Goal: Navigation & Orientation: Find specific page/section

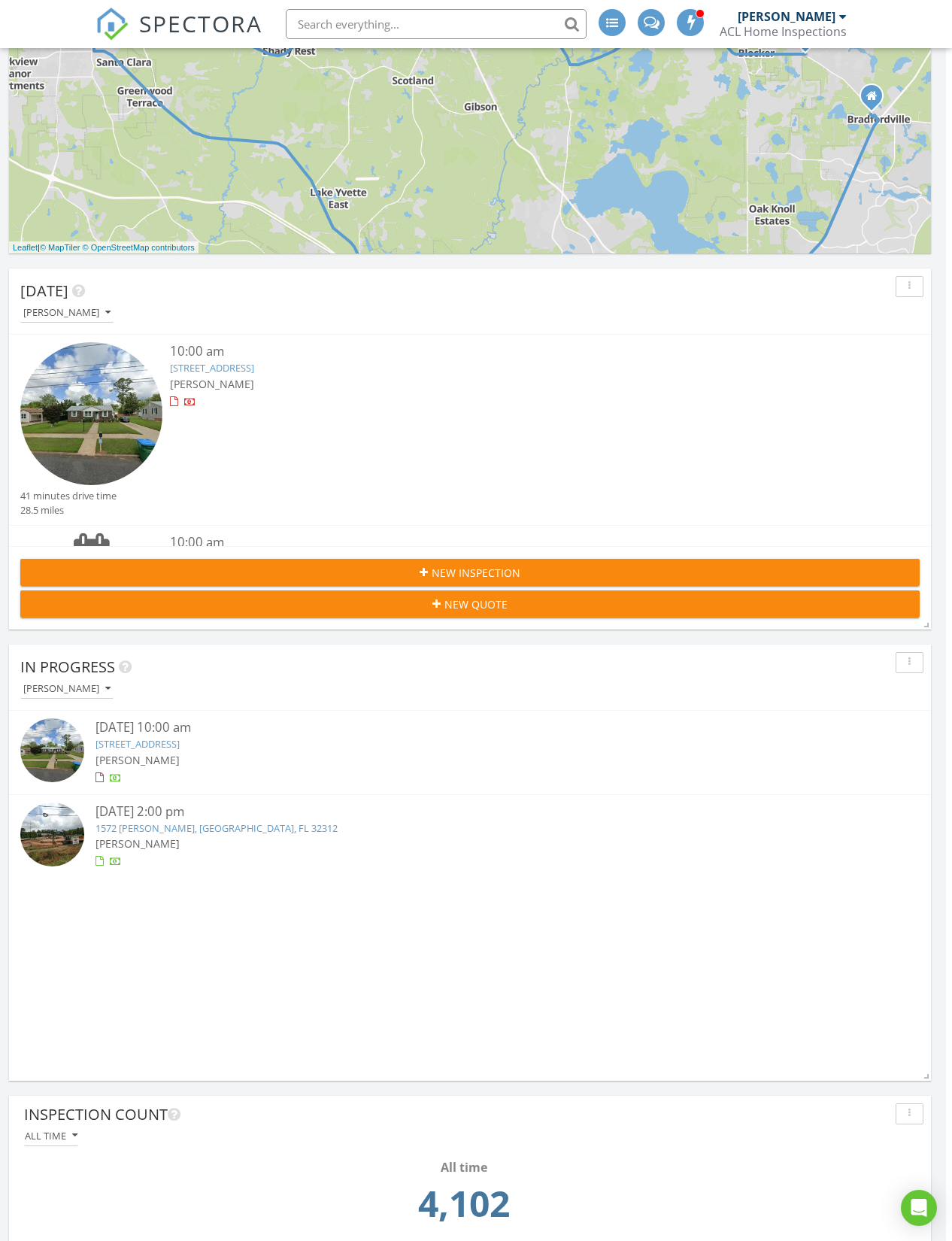
click at [128, 11] on img at bounding box center [112, 24] width 33 height 33
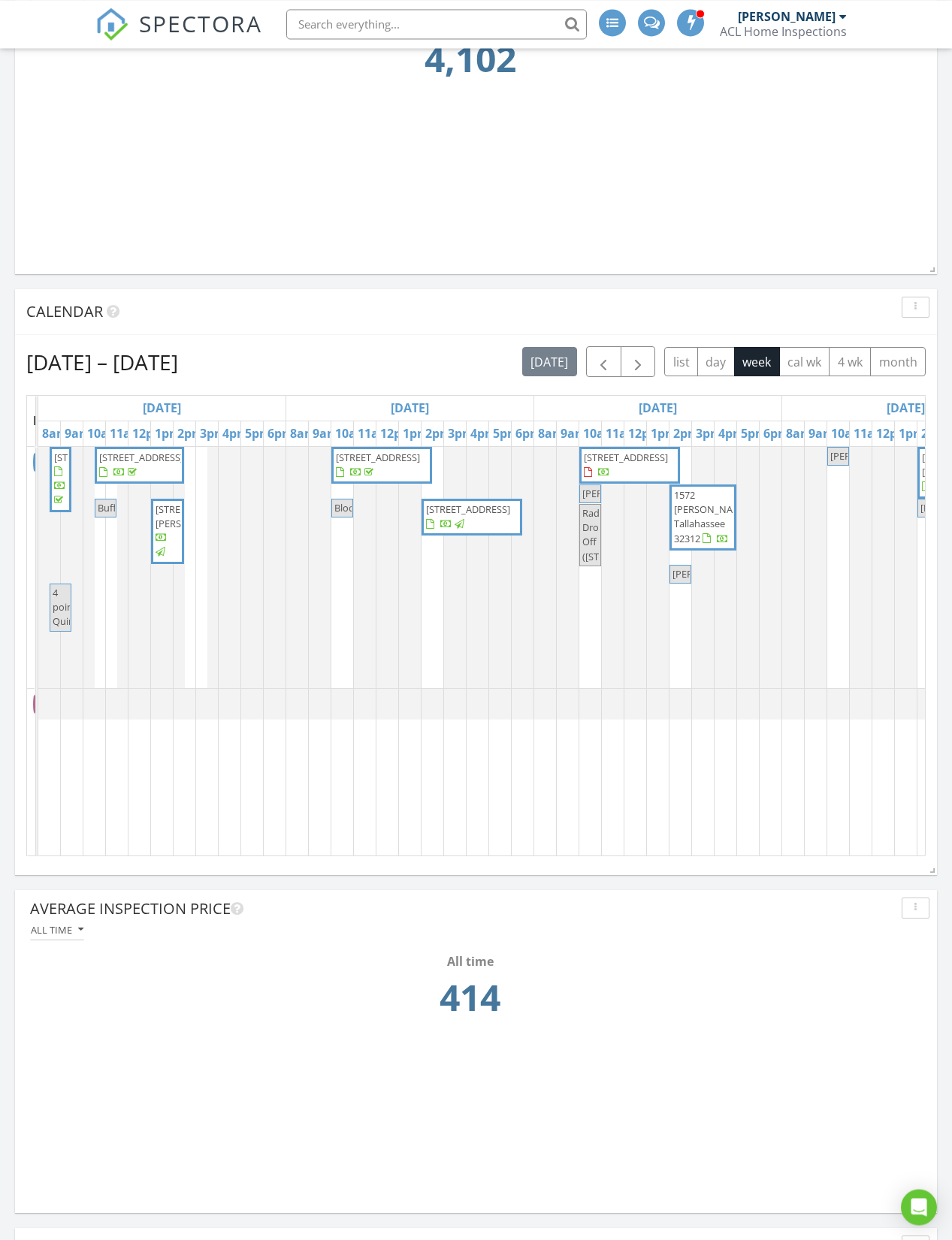
scroll to position [1685, 0]
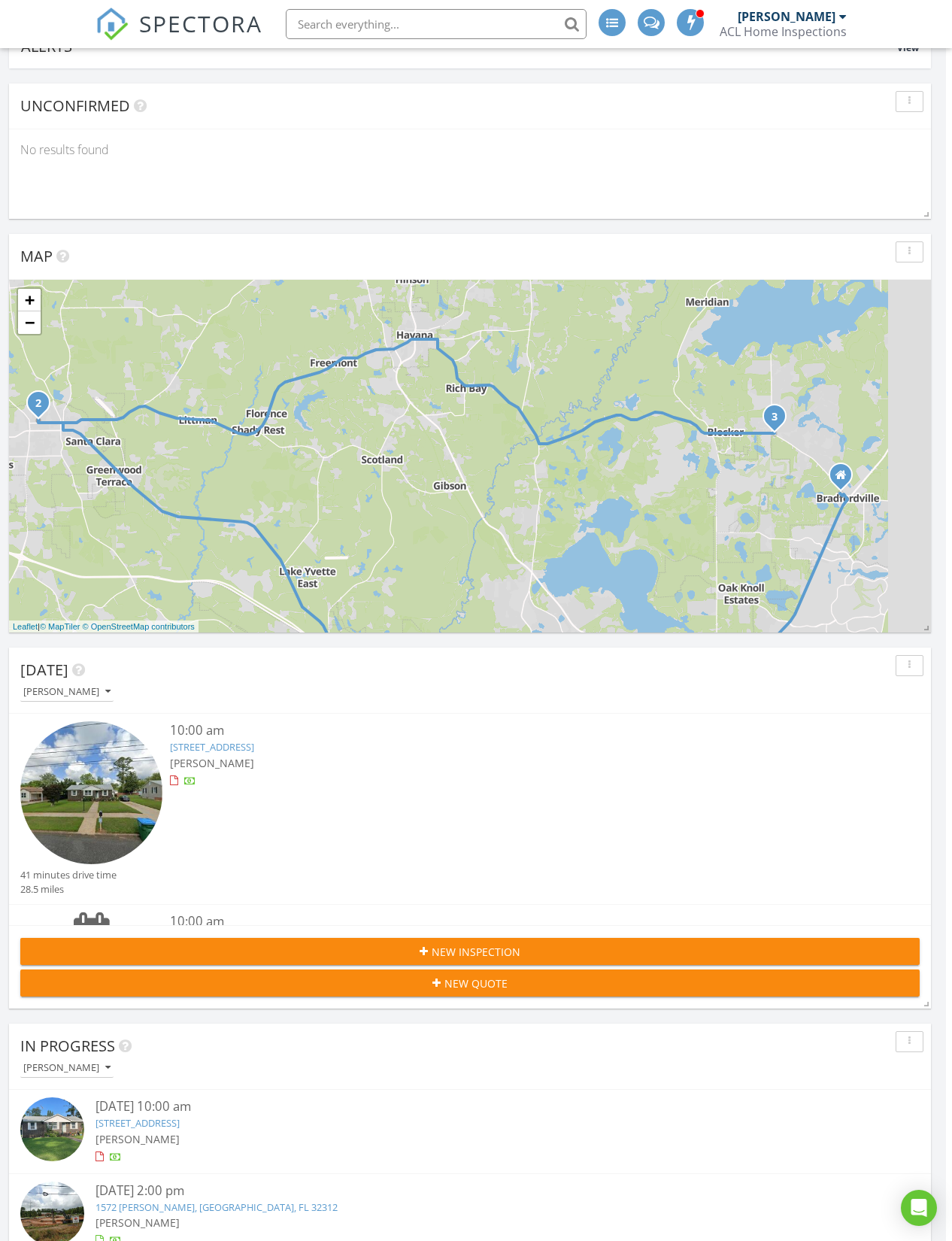
click at [116, 14] on img at bounding box center [112, 24] width 33 height 33
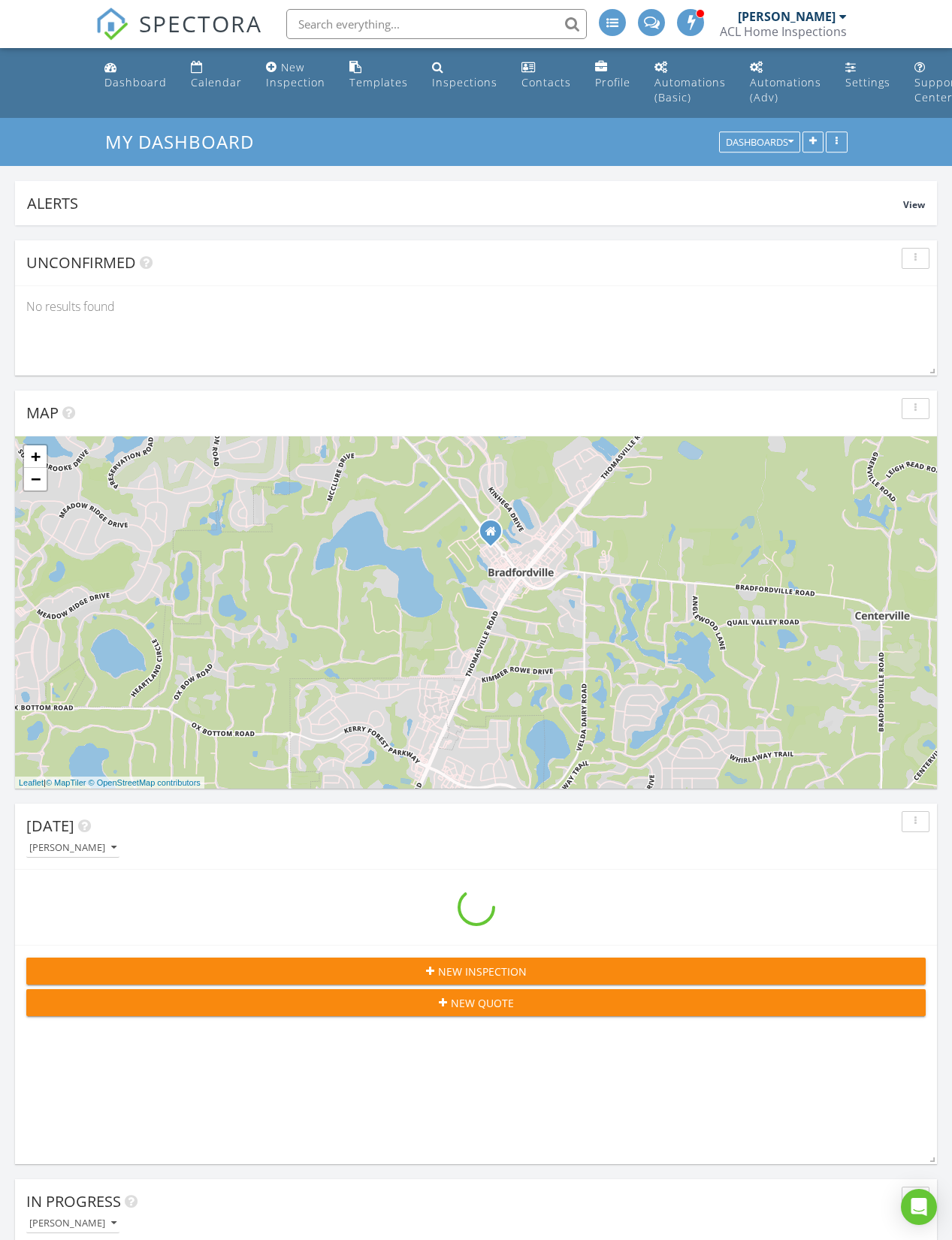
scroll to position [323, 921]
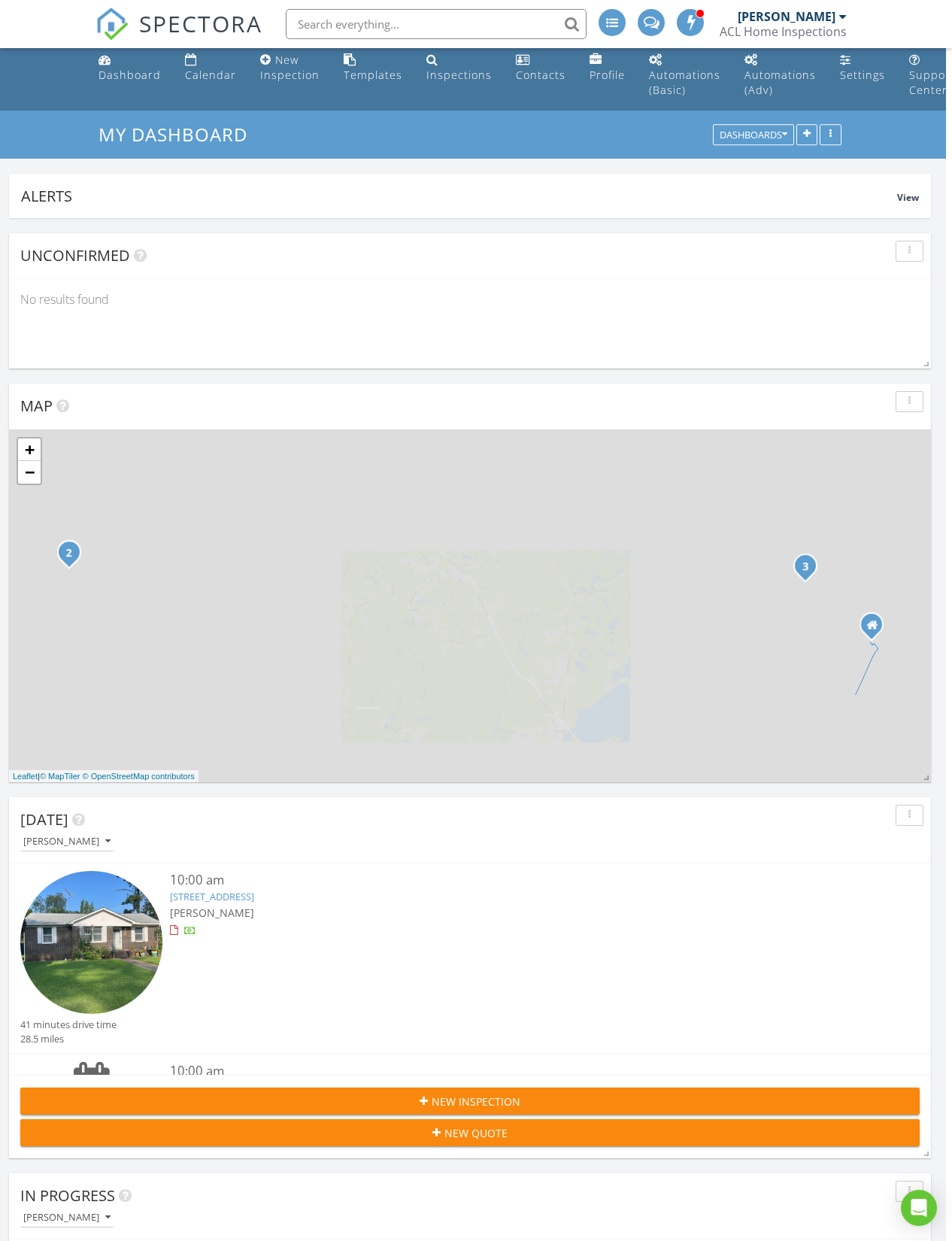
scroll to position [323, 922]
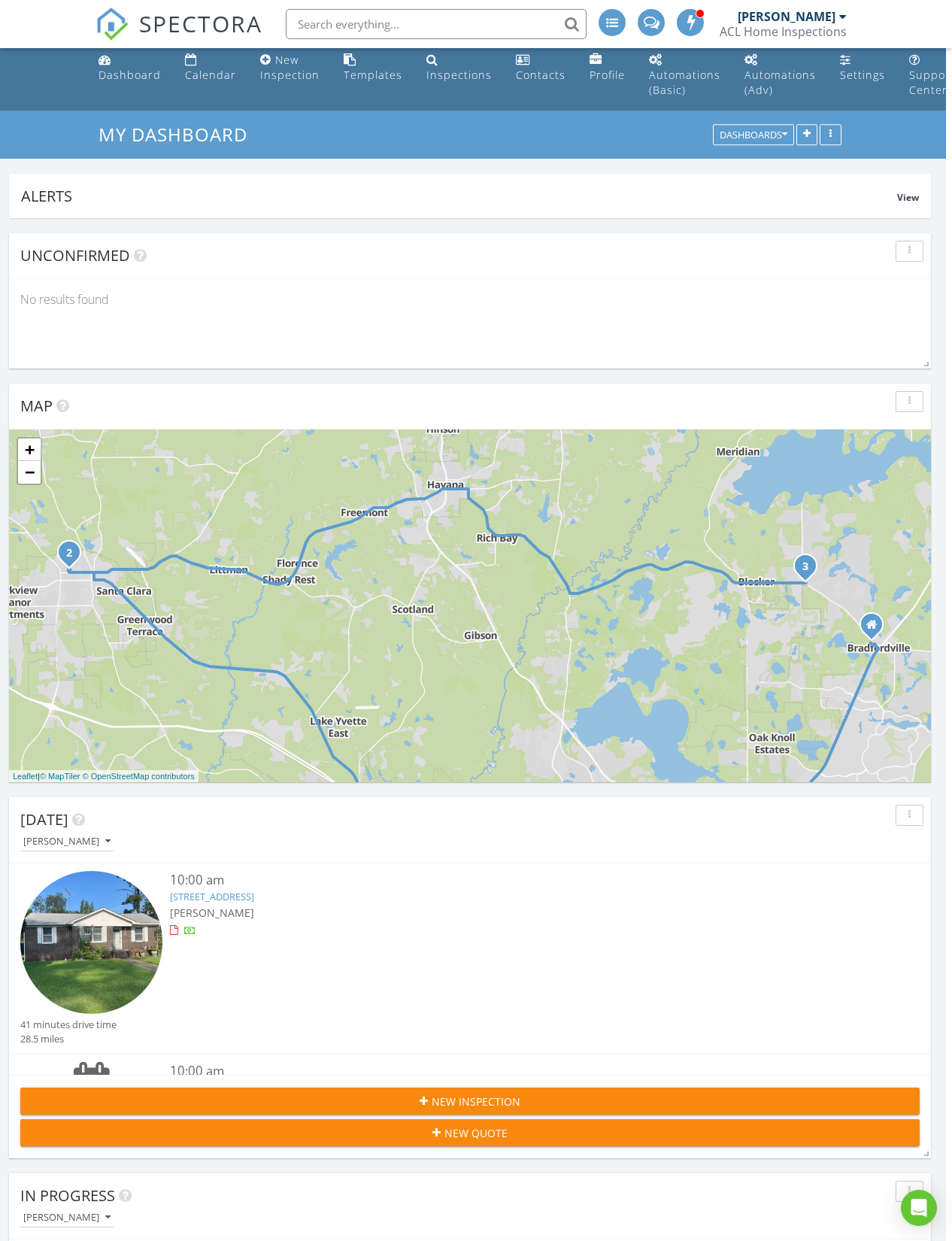
click at [108, 27] on img at bounding box center [112, 24] width 33 height 33
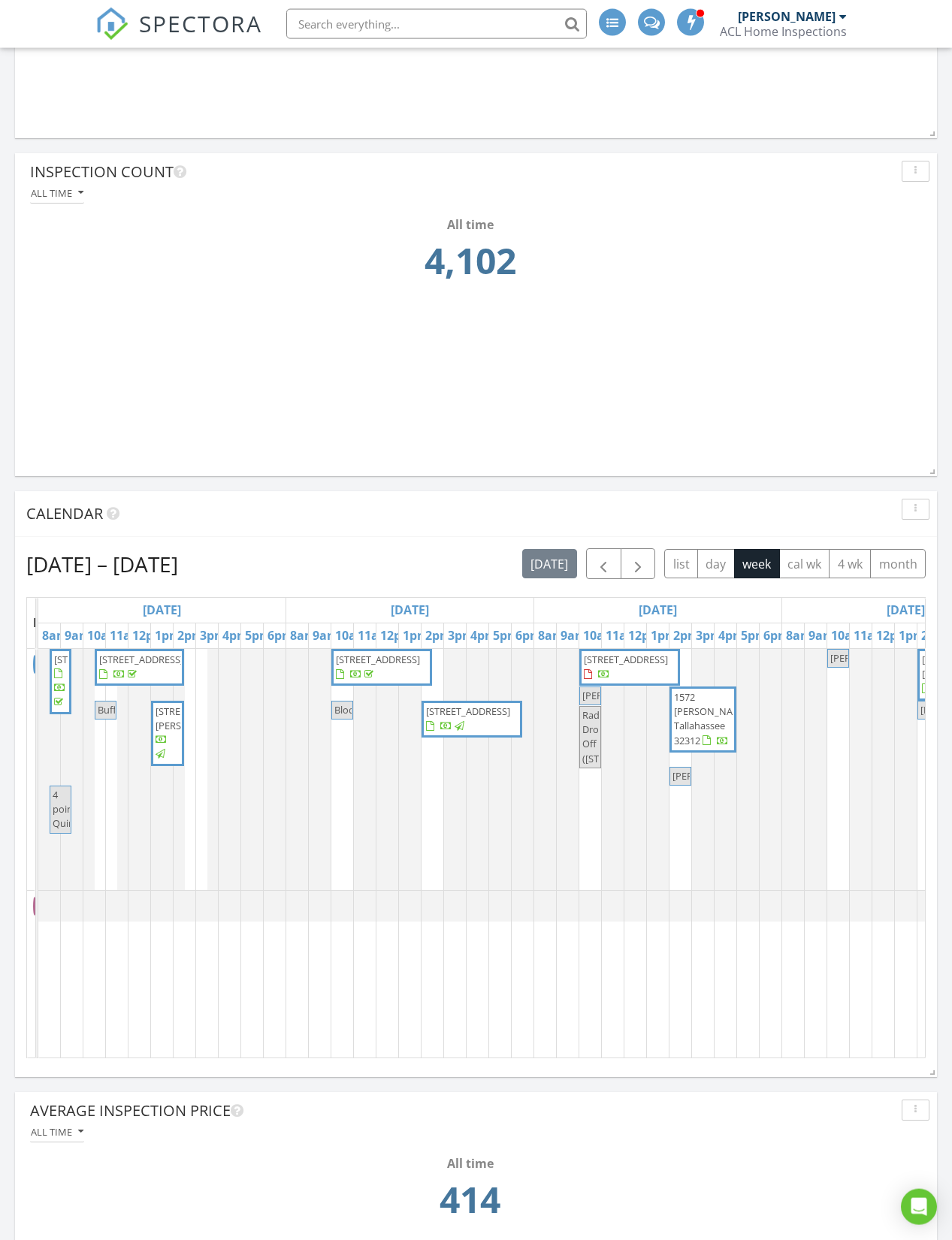
scroll to position [1478, 0]
